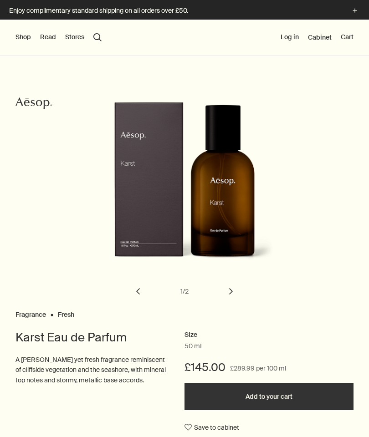
click at [231, 288] on button "chevron" at bounding box center [231, 292] width 20 height 20
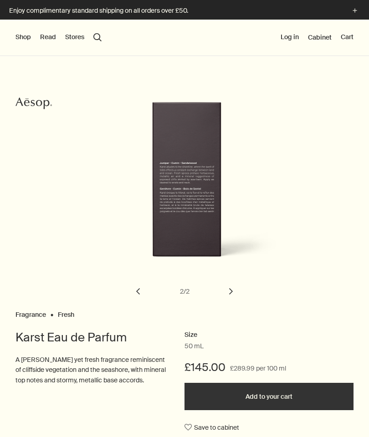
click at [138, 300] on button "chevron" at bounding box center [138, 292] width 20 height 20
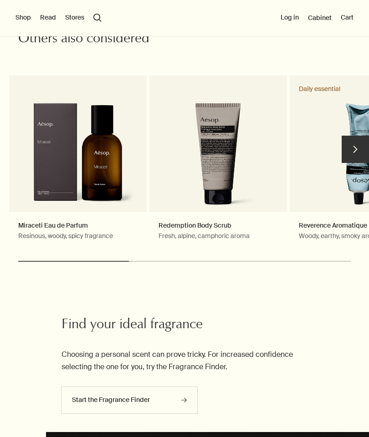
scroll to position [2073, 0]
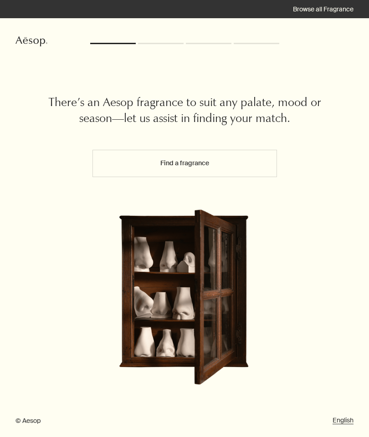
click at [277, 160] on button "Find a fragrance" at bounding box center [184, 163] width 185 height 27
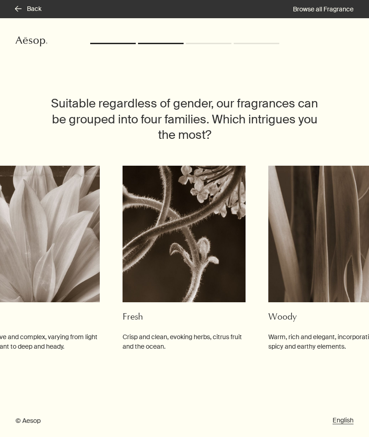
scroll to position [0, 38]
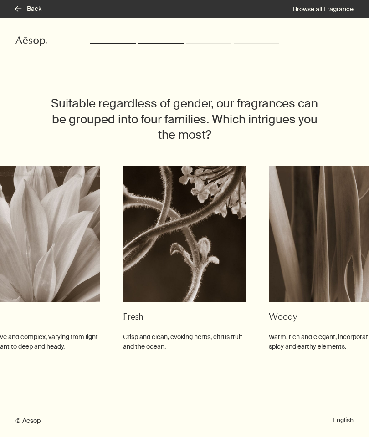
click at [220, 264] on img at bounding box center [184, 234] width 123 height 137
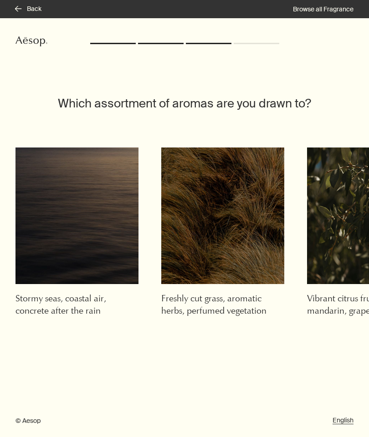
scroll to position [0, 0]
click at [111, 273] on img at bounding box center [76, 216] width 123 height 137
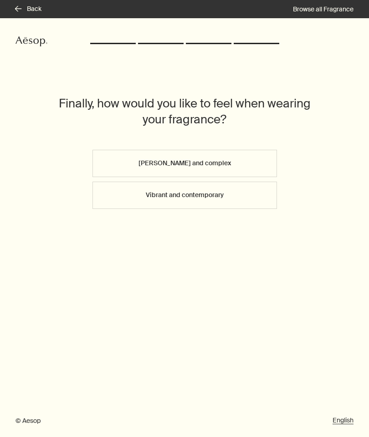
click at [249, 193] on button "Vibrant and contemporary" at bounding box center [184, 195] width 185 height 27
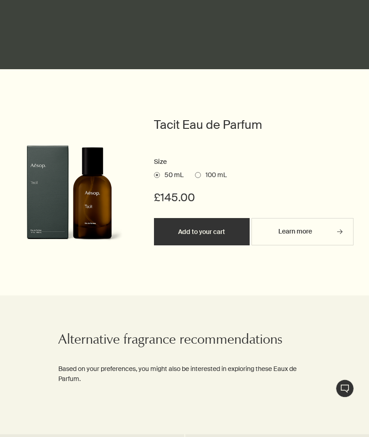
scroll to position [472, 0]
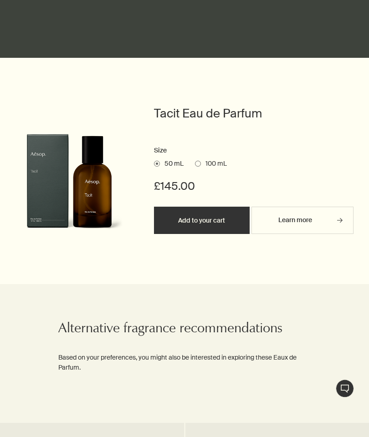
click at [220, 160] on span "100 mL" at bounding box center [214, 164] width 26 height 9
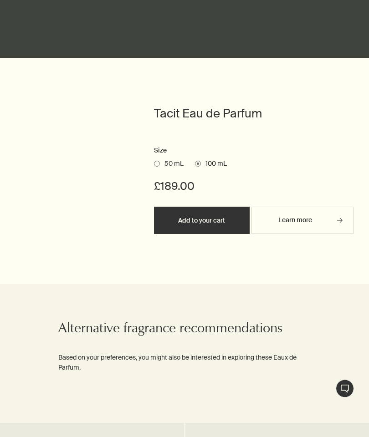
scroll to position [472, 0]
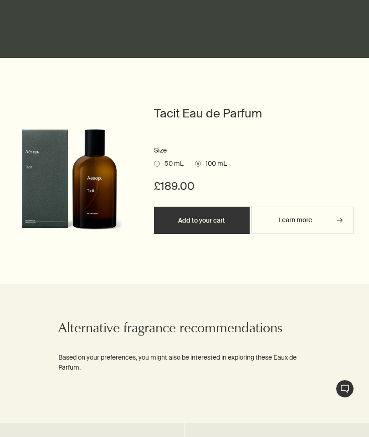
click at [167, 159] on span "50 mL" at bounding box center [172, 163] width 24 height 9
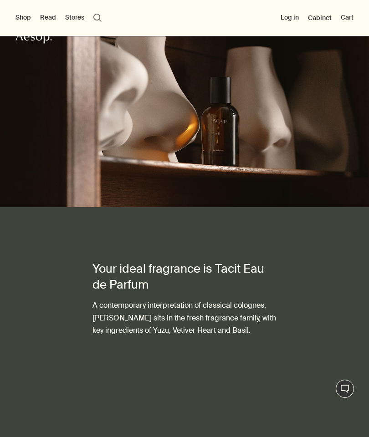
scroll to position [0, 0]
